Goal: Go to known website: Go to known website

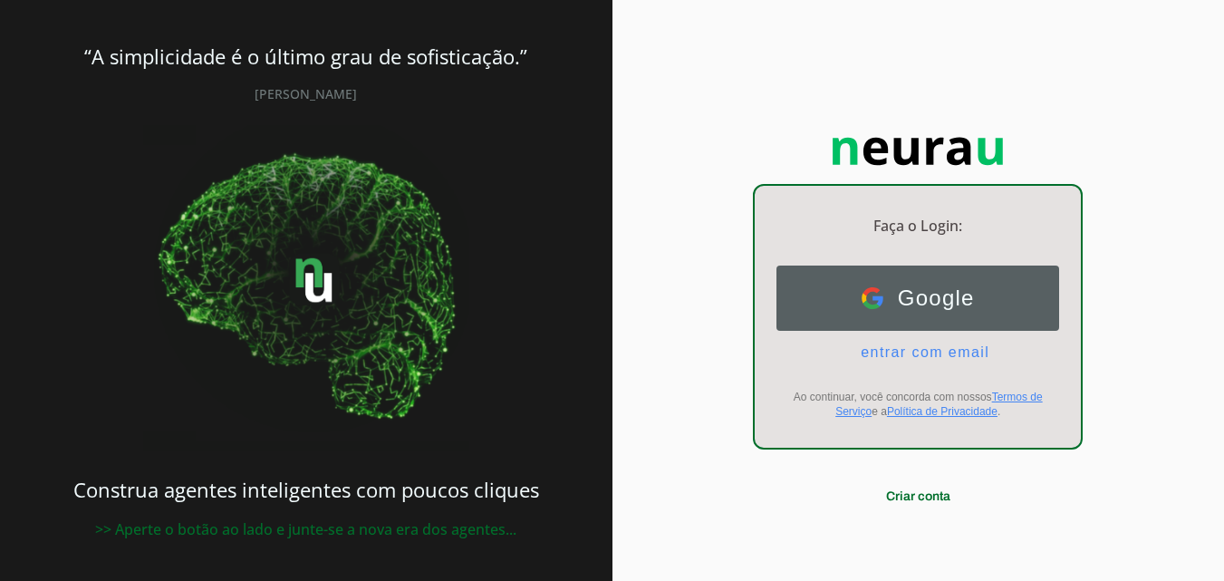
click at [879, 284] on button "Google Google" at bounding box center [917, 297] width 283 height 65
